Goal: Feedback & Contribution: Leave review/rating

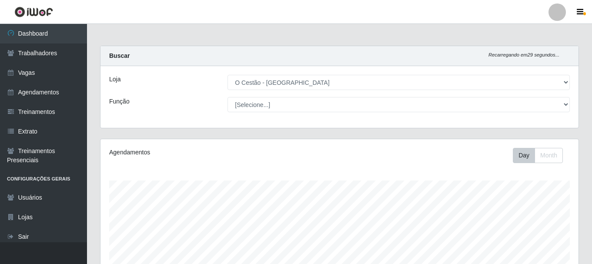
select select "238"
click at [51, 89] on link "Agendamentos" at bounding box center [43, 93] width 87 height 20
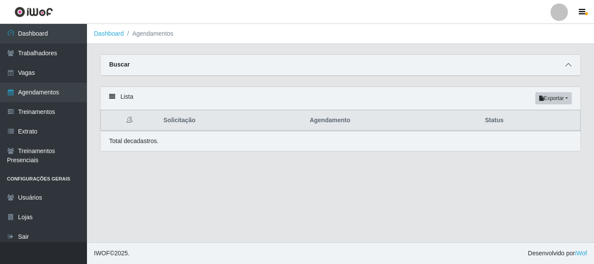
click at [569, 67] on icon at bounding box center [569, 65] width 6 height 6
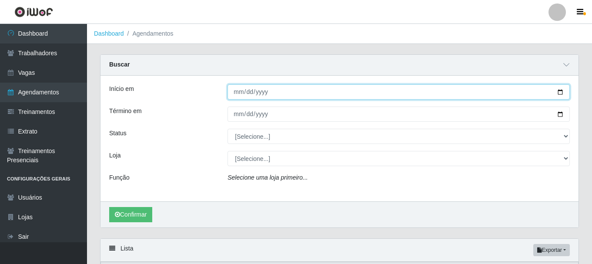
click at [239, 91] on input "Início em" at bounding box center [399, 91] width 342 height 15
type input "2025-09-30"
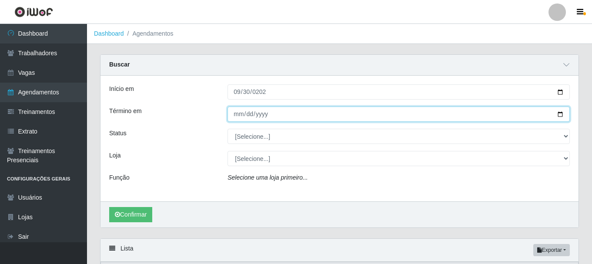
click at [237, 117] on input "Término em" at bounding box center [399, 114] width 342 height 15
type input "2025-09-30"
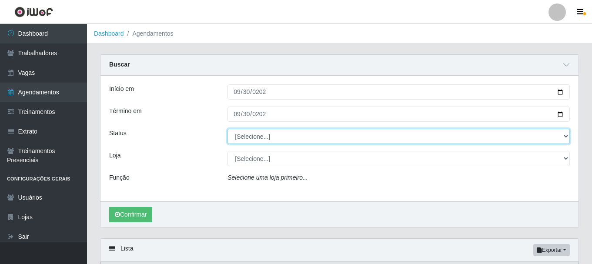
click at [566, 136] on select "[Selecione...] AGENDADO AGUARDANDO LIBERAR EM ANDAMENTO EM REVISÃO FINALIZADO C…" at bounding box center [399, 136] width 342 height 15
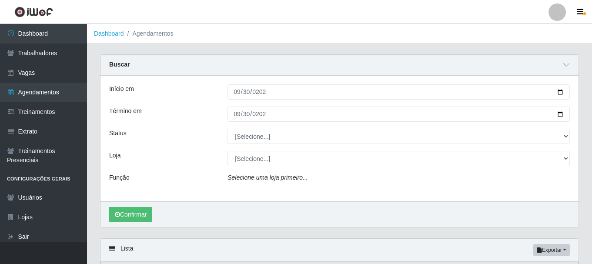
click at [190, 142] on div "Status" at bounding box center [162, 136] width 118 height 15
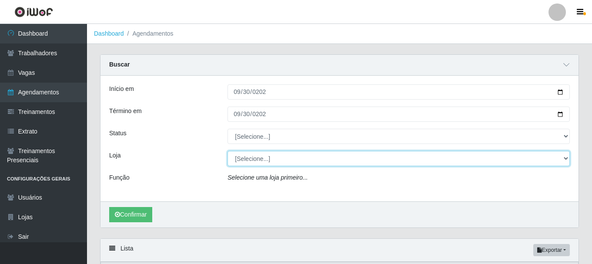
click at [275, 161] on select "[Selecione...] O Cestão - [GEOGRAPHIC_DATA]" at bounding box center [399, 158] width 342 height 15
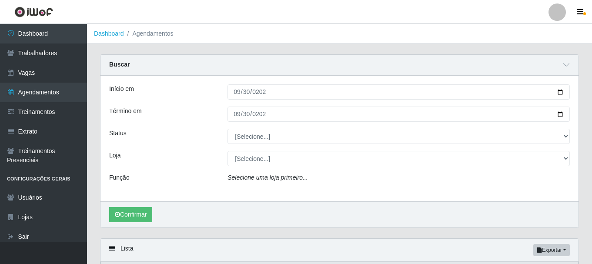
click at [271, 179] on icon "Selecione uma loja primeiro..." at bounding box center [268, 177] width 80 height 7
click at [269, 182] on div "Selecione uma loja primeiro..." at bounding box center [398, 179] width 355 height 13
click at [271, 180] on icon "Selecione uma loja primeiro..." at bounding box center [268, 177] width 80 height 7
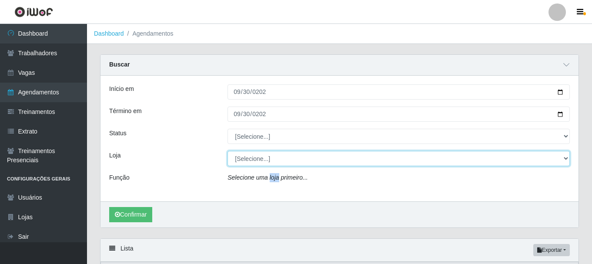
click at [278, 160] on select "[Selecione...] O Cestão - [GEOGRAPHIC_DATA]" at bounding box center [399, 158] width 342 height 15
select select "238"
click at [228, 151] on select "[Selecione...] O Cestão - [GEOGRAPHIC_DATA]" at bounding box center [399, 158] width 342 height 15
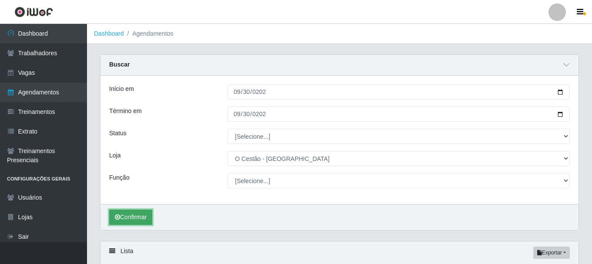
click at [127, 217] on button "Confirmar" at bounding box center [130, 217] width 43 height 15
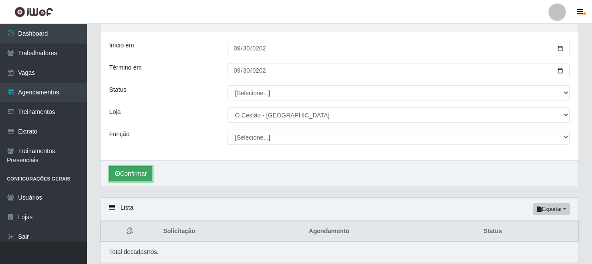
click at [136, 175] on button "Confirmar" at bounding box center [130, 173] width 43 height 15
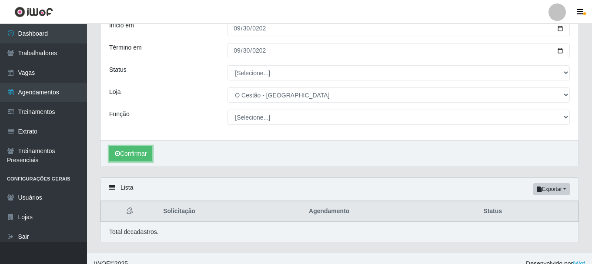
scroll to position [74, 0]
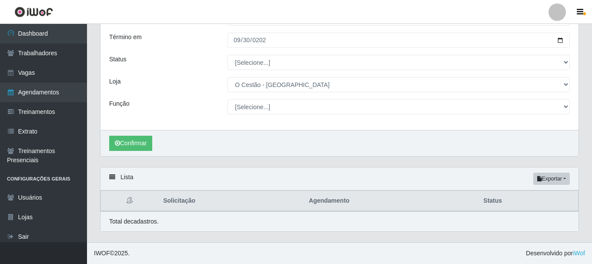
drag, startPoint x: 492, startPoint y: 206, endPoint x: 494, endPoint y: 201, distance: 5.5
click at [493, 204] on th "Status" at bounding box center [528, 201] width 100 height 20
click at [326, 203] on th "Agendamento" at bounding box center [391, 201] width 174 height 20
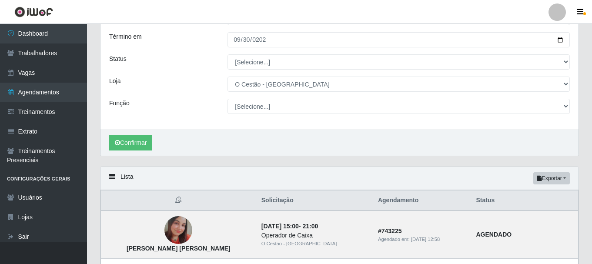
click at [179, 204] on th at bounding box center [178, 201] width 155 height 20
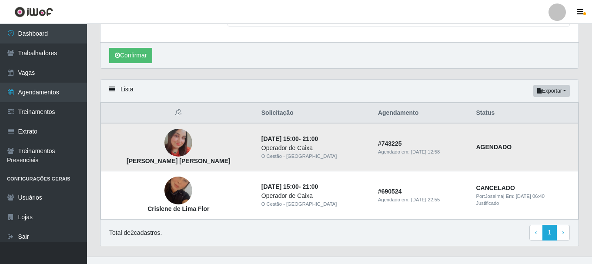
scroll to position [177, 0]
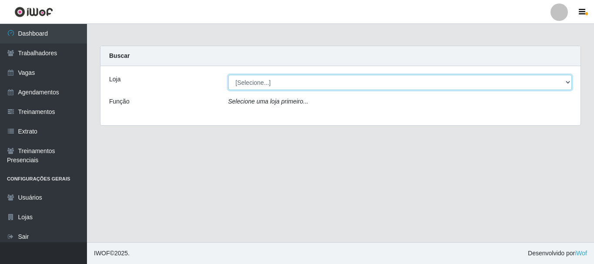
click at [266, 78] on select "[Selecione...] O Cestão - [GEOGRAPHIC_DATA]" at bounding box center [400, 82] width 344 height 15
select select "238"
click at [228, 75] on select "[Selecione...] O Cestão - [GEOGRAPHIC_DATA]" at bounding box center [400, 82] width 344 height 15
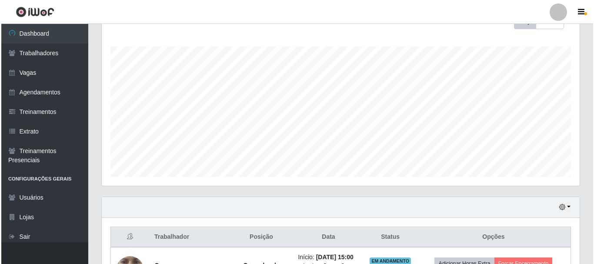
scroll to position [204, 0]
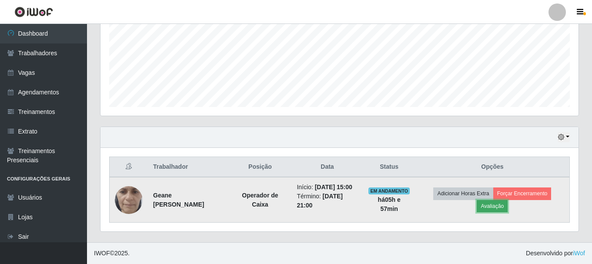
click at [494, 207] on button "Avaliação" at bounding box center [492, 206] width 31 height 12
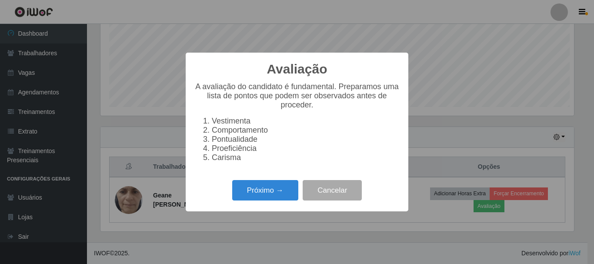
scroll to position [181, 474]
click at [261, 191] on button "Próximo →" at bounding box center [265, 190] width 66 height 20
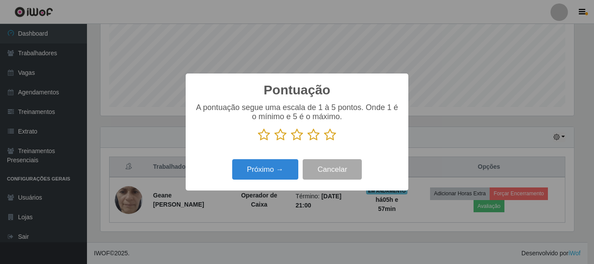
click at [328, 136] on icon at bounding box center [330, 134] width 12 height 13
click at [324, 141] on input "radio" at bounding box center [324, 141] width 0 height 0
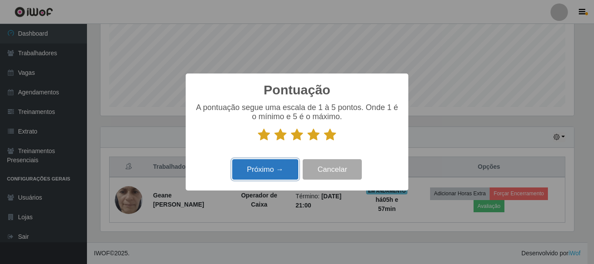
click at [275, 173] on button "Próximo →" at bounding box center [265, 169] width 66 height 20
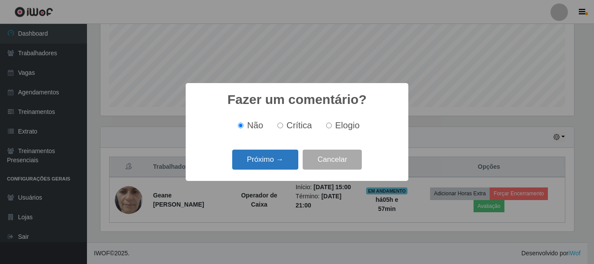
click at [265, 160] on button "Próximo →" at bounding box center [265, 160] width 66 height 20
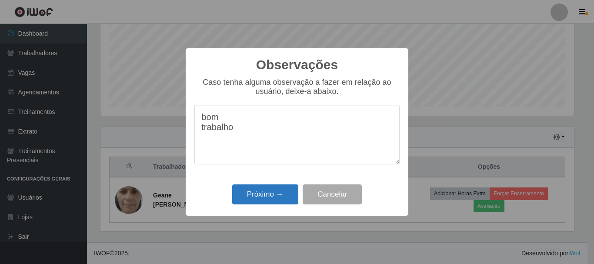
type textarea "bom trabalho"
click at [285, 197] on button "Próximo →" at bounding box center [265, 194] width 66 height 20
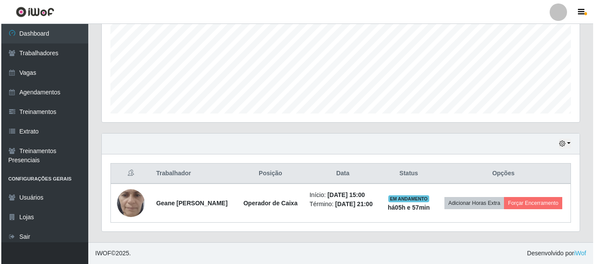
scroll to position [198, 0]
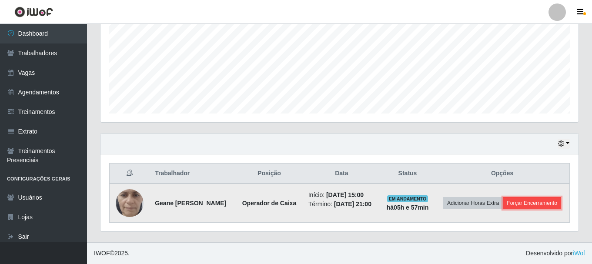
click at [525, 201] on button "Forçar Encerramento" at bounding box center [532, 203] width 58 height 12
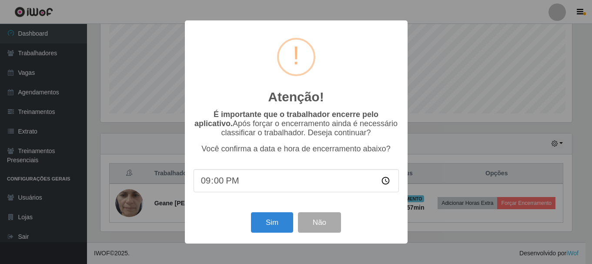
scroll to position [181, 474]
click at [277, 218] on button "Sim" at bounding box center [273, 222] width 42 height 20
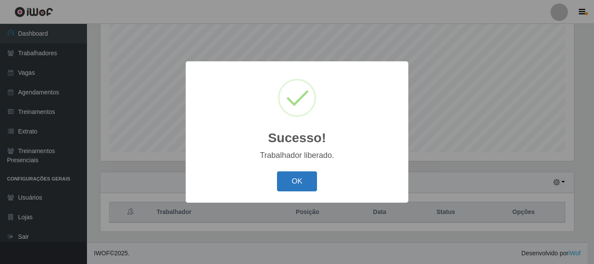
click at [307, 179] on button "OK" at bounding box center [297, 181] width 40 height 20
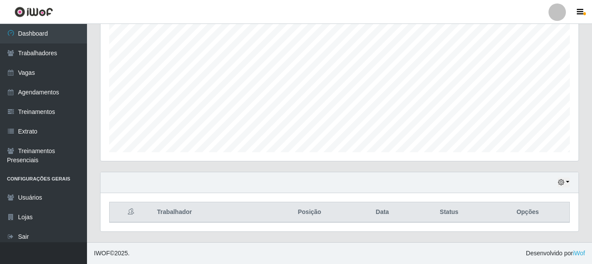
scroll to position [181, 478]
